Goal: Task Accomplishment & Management: Manage account settings

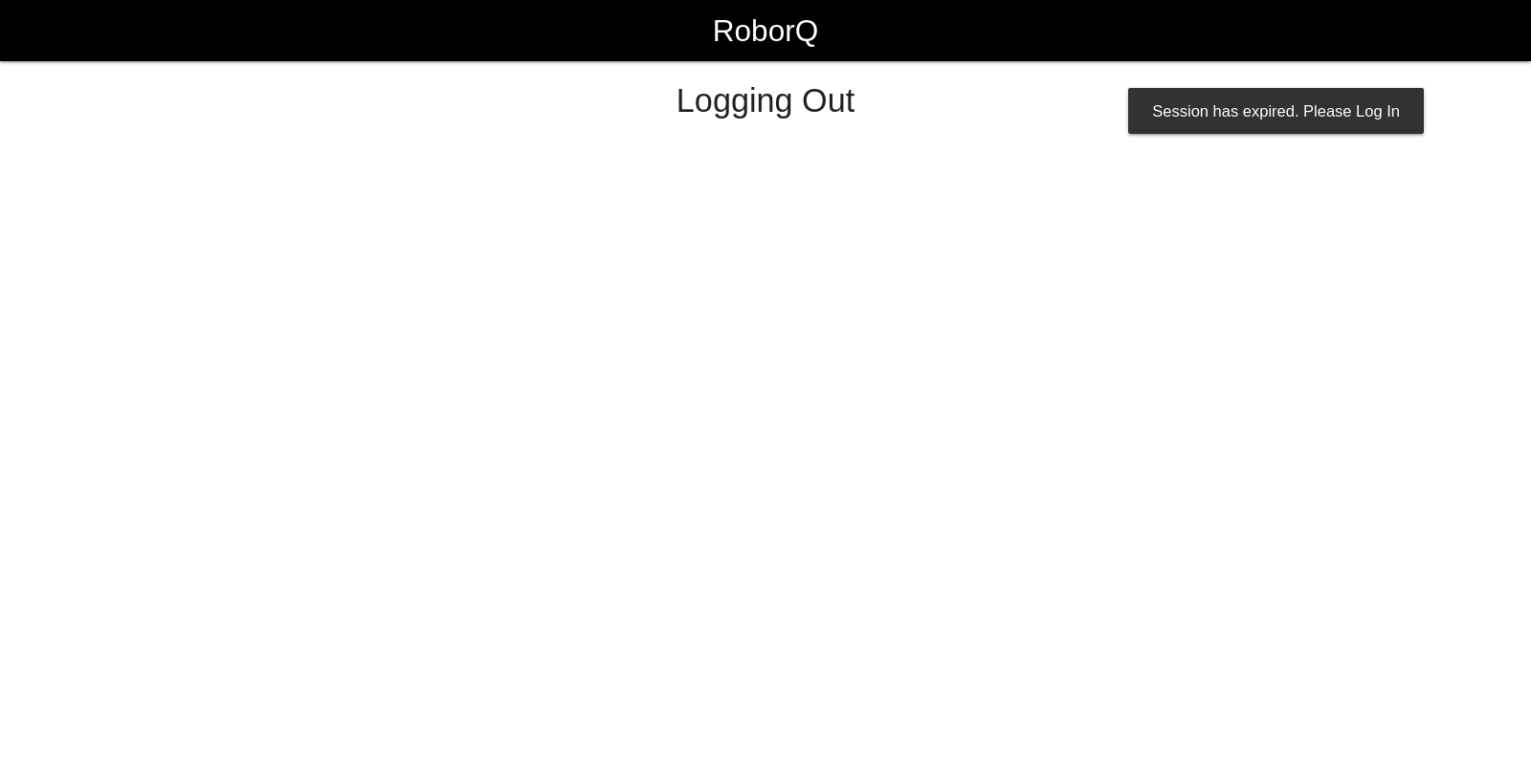
select select "Worker"
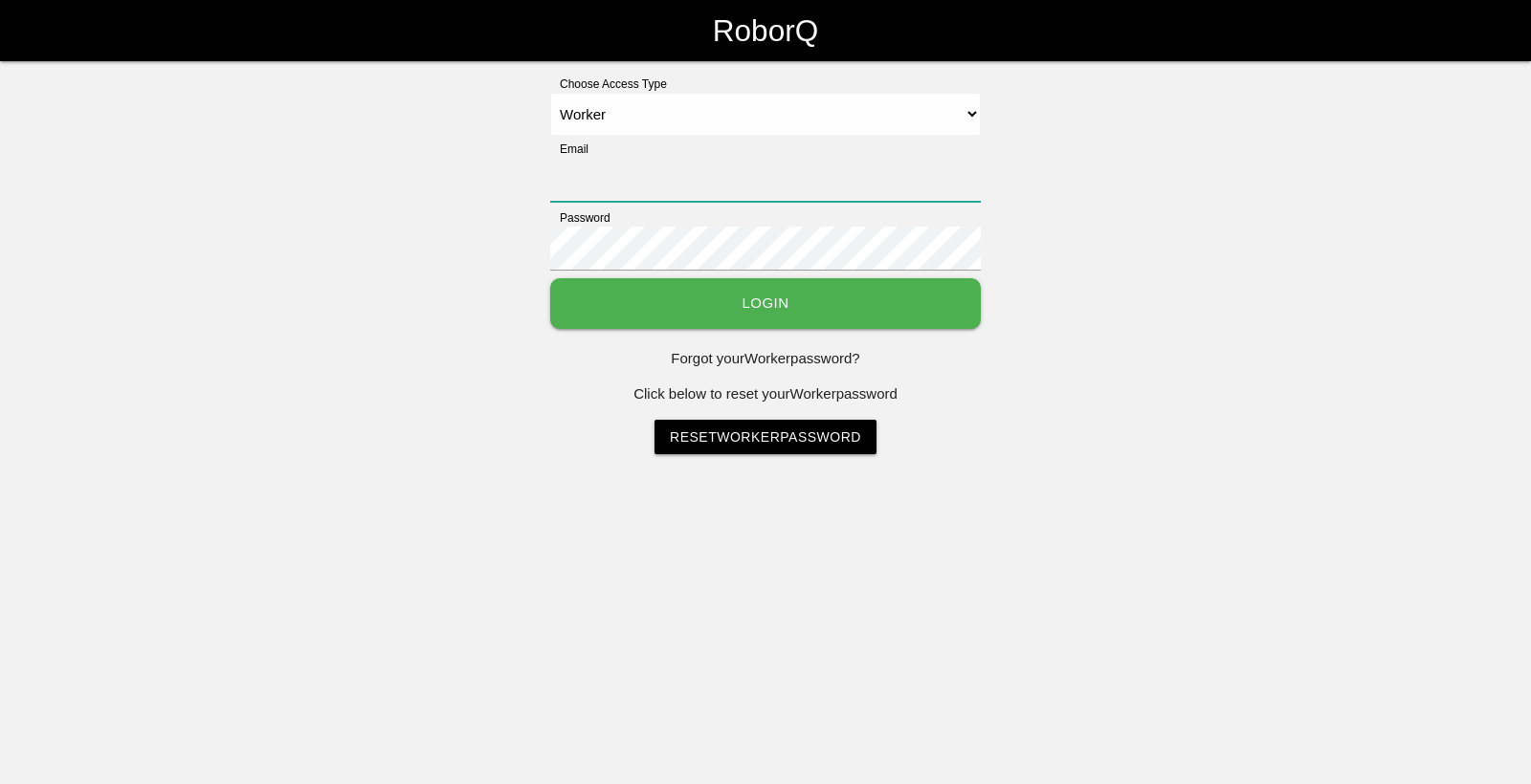
click at [777, 185] on input "Email" at bounding box center [766, 180] width 430 height 44
type input "[EMAIL_ADDRESS][DOMAIN_NAME]"
drag, startPoint x: 1080, startPoint y: 169, endPoint x: 1293, endPoint y: 61, distance: 238.8
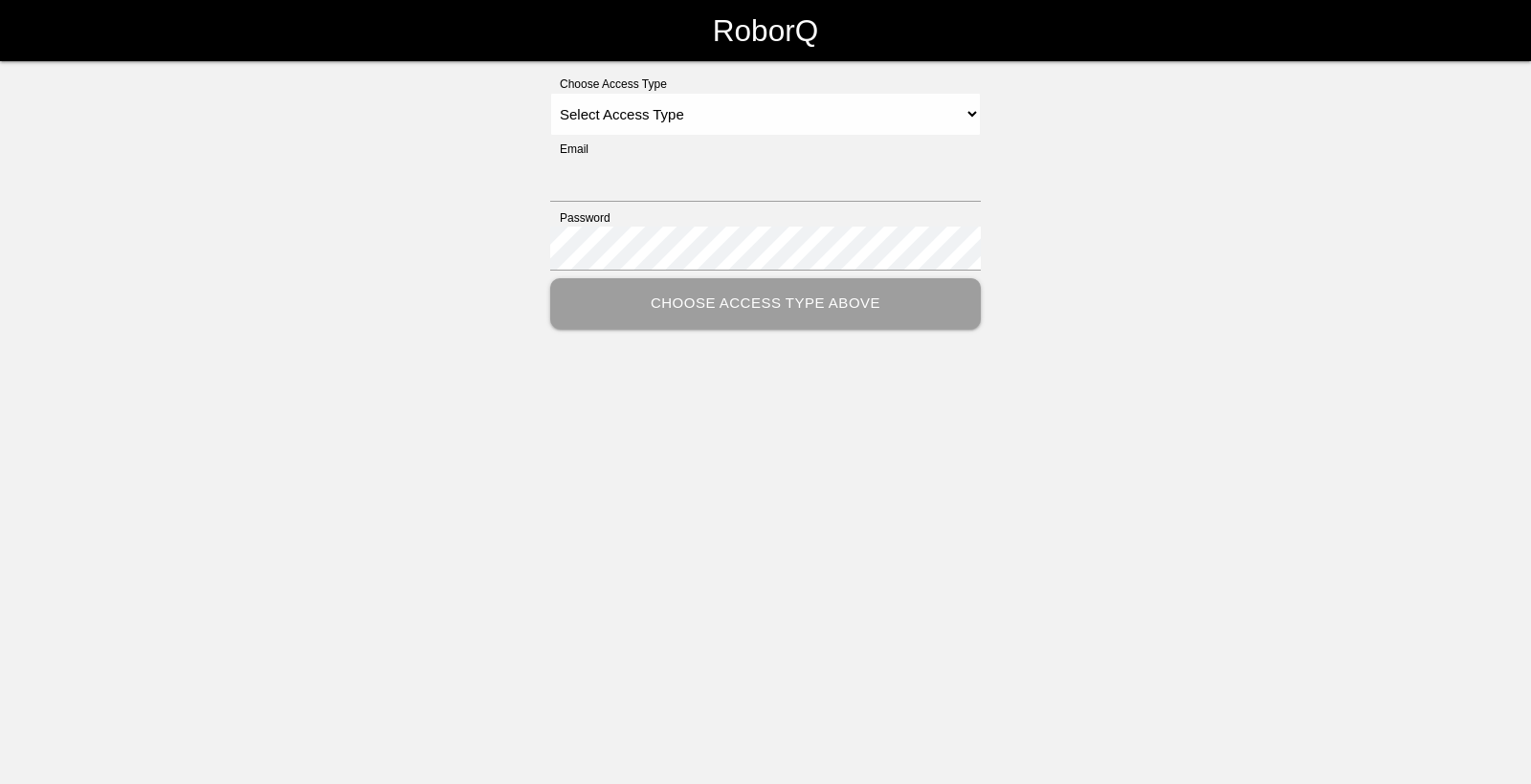
click at [957, 136] on div "Choose Access Type Select Access Type Admin Customer Supervisor Worker Email Pa…" at bounding box center [766, 202] width 430 height 253
click at [967, 121] on select "Select Access Type Admin Customer Supervisor Worker" at bounding box center [766, 113] width 430 height 43
select select "Worker"
click at [551, 92] on select "Select Access Type Admin Customer Supervisor Worker" at bounding box center [766, 113] width 430 height 43
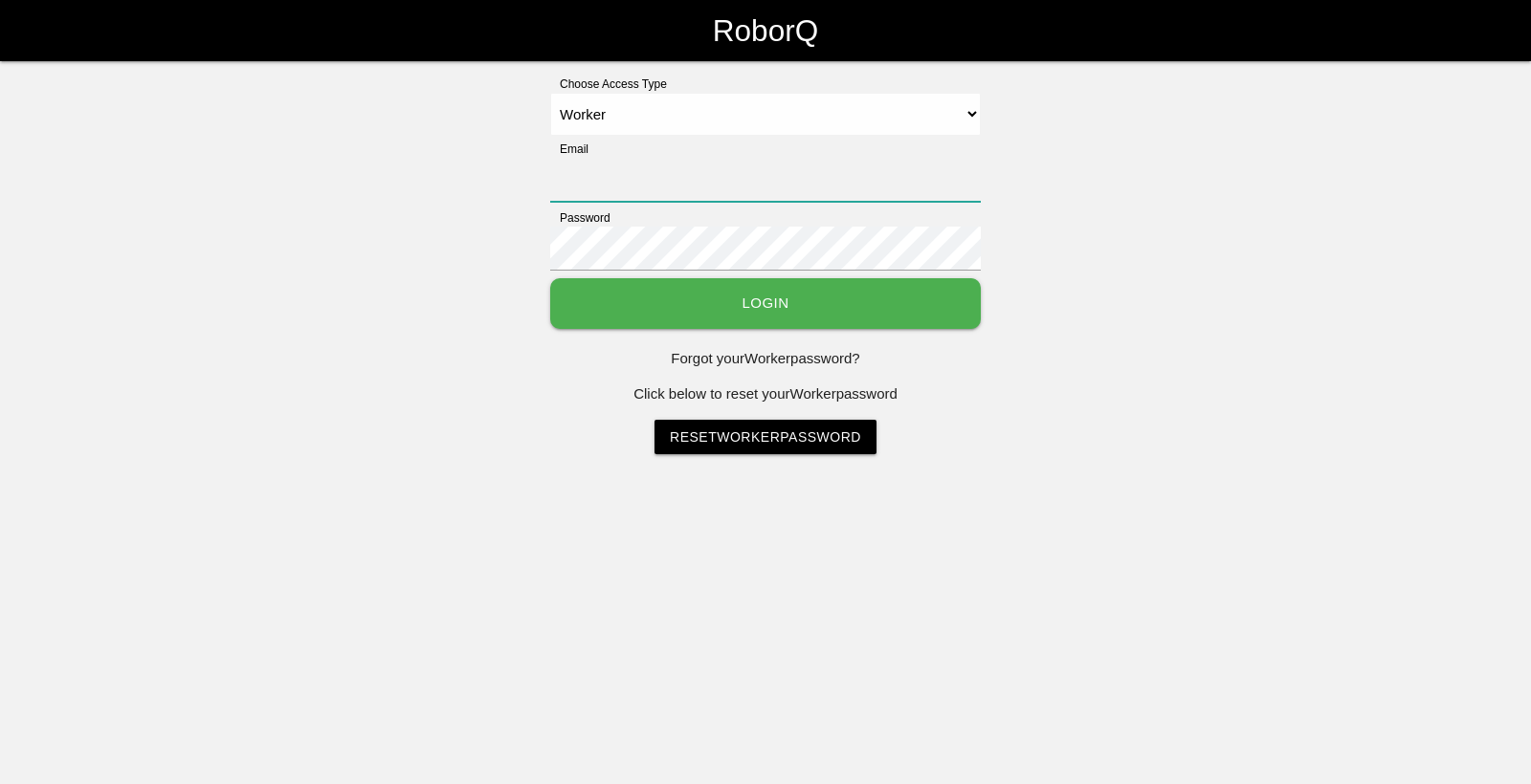
click at [765, 169] on input "Email" at bounding box center [766, 180] width 430 height 44
type input "sflamco@big3precision.com"
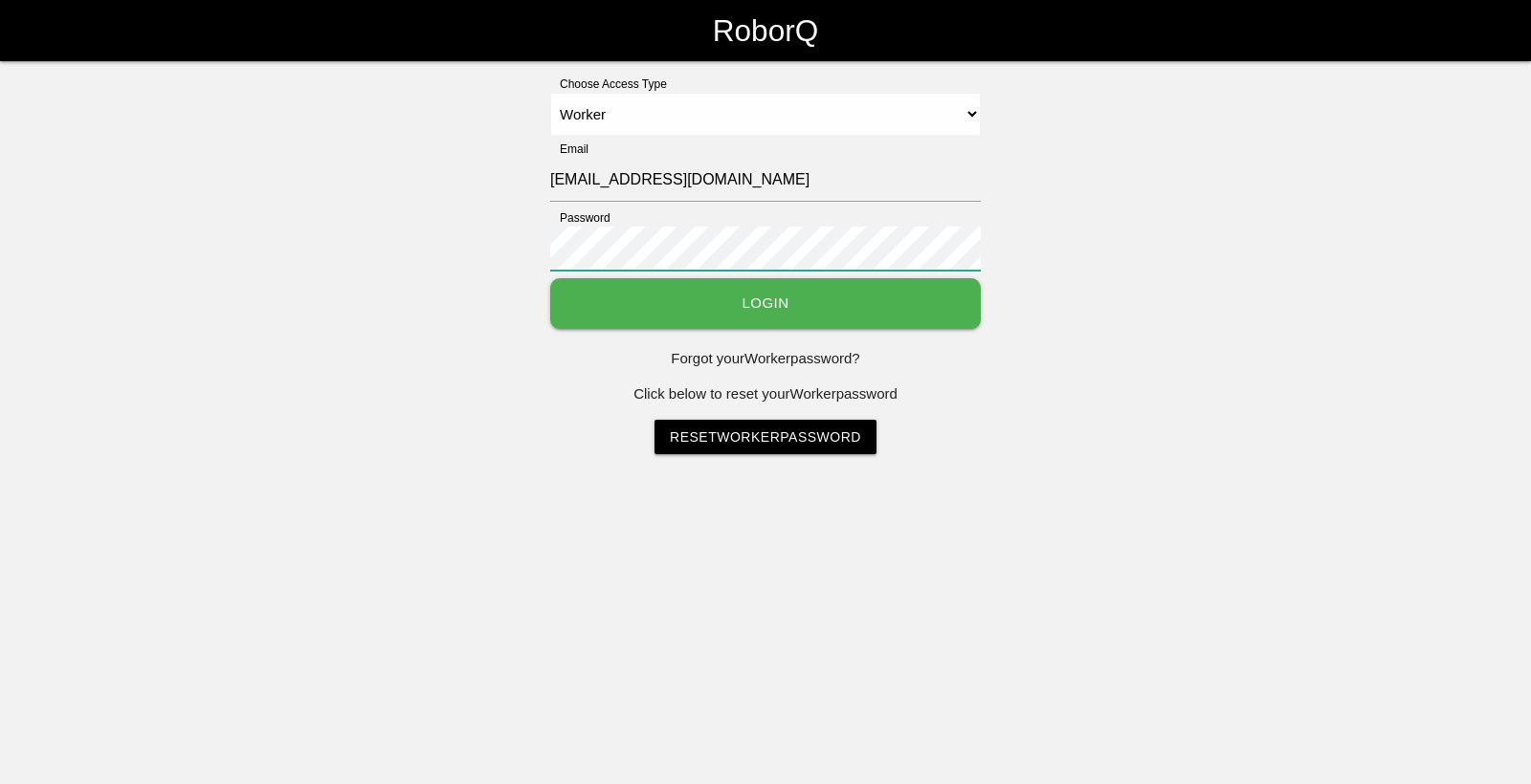
click at [551, 278] on button "Login" at bounding box center [766, 303] width 430 height 51
